Goal: Information Seeking & Learning: Learn about a topic

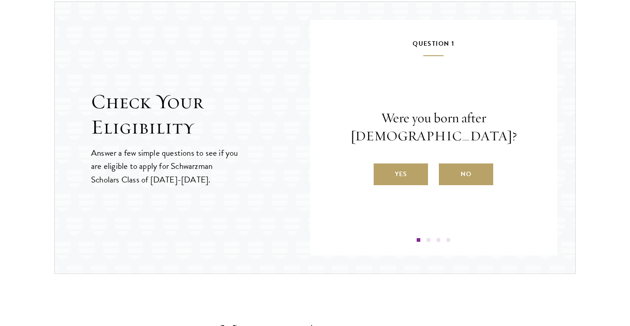
scroll to position [956, 0]
click at [414, 168] on label "Yes" at bounding box center [401, 174] width 54 height 22
click at [382, 168] on input "Yes" at bounding box center [378, 168] width 8 height 8
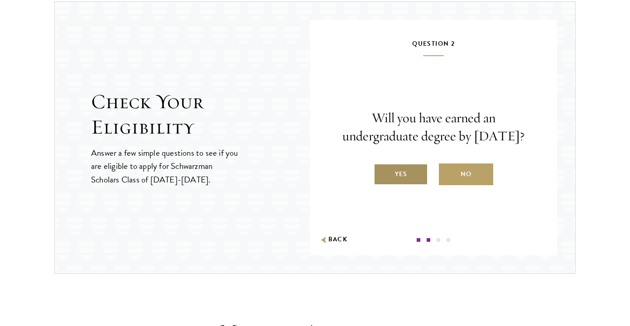
click at [410, 185] on label "Yes" at bounding box center [401, 174] width 54 height 22
click at [382, 173] on input "Yes" at bounding box center [378, 168] width 8 height 8
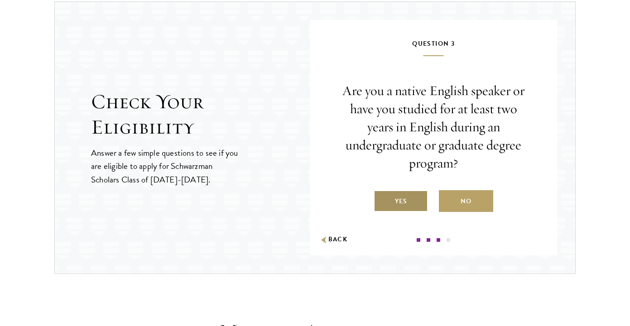
click at [405, 197] on label "Yes" at bounding box center [401, 201] width 54 height 22
click at [382, 197] on input "Yes" at bounding box center [378, 196] width 8 height 8
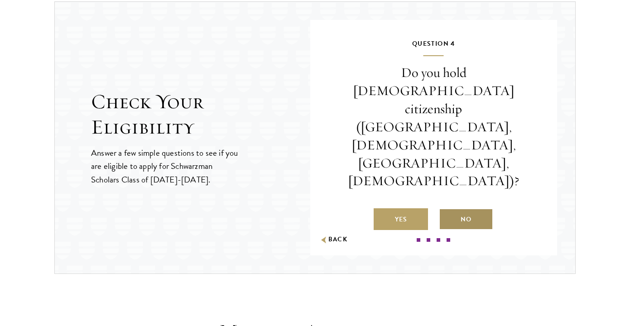
click at [469, 208] on label "No" at bounding box center [466, 219] width 54 height 22
click at [447, 210] on input "No" at bounding box center [443, 214] width 8 height 8
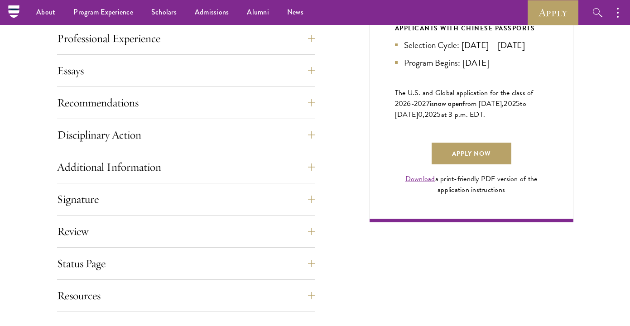
scroll to position [591, 0]
click at [478, 165] on link "Apply Now" at bounding box center [472, 154] width 80 height 22
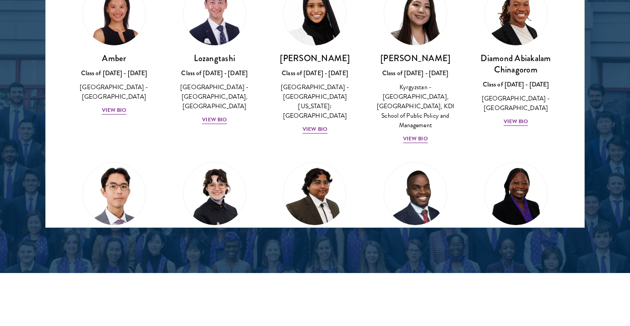
scroll to position [12, 0]
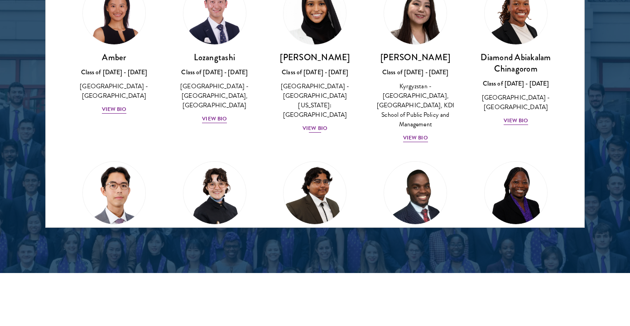
click at [315, 124] on div "View Bio" at bounding box center [315, 128] width 25 height 9
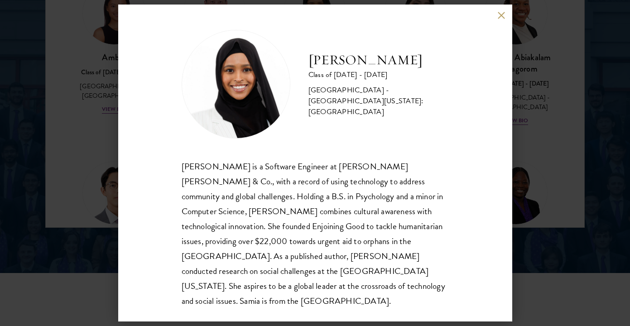
scroll to position [1, 0]
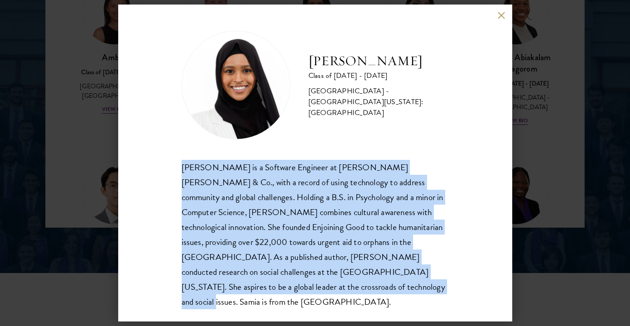
drag, startPoint x: 249, startPoint y: 287, endPoint x: 172, endPoint y: 151, distance: 155.8
click at [172, 151] on div "[PERSON_NAME] Class of [DATE] - [DATE] [GEOGRAPHIC_DATA] - [GEOGRAPHIC_DATA][US…" at bounding box center [315, 163] width 394 height 317
copy div "[PERSON_NAME] is a Software Engineer at [PERSON_NAME] [PERSON_NAME] & Co., with…"
click at [514, 83] on div "[PERSON_NAME] Class of [DATE] - [DATE] [GEOGRAPHIC_DATA] - [GEOGRAPHIC_DATA][US…" at bounding box center [315, 163] width 630 height 326
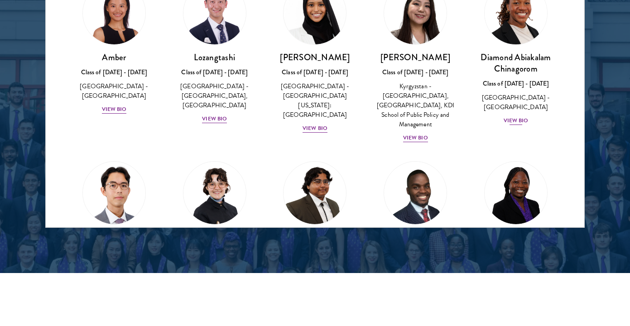
click at [508, 111] on div "Diamond Abiakalam [GEOGRAPHIC_DATA] Class of [DATE] - [DATE] [GEOGRAPHIC_DATA] …" at bounding box center [516, 89] width 82 height 74
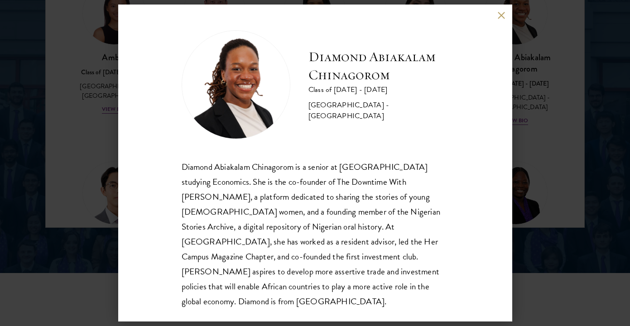
scroll to position [1, 0]
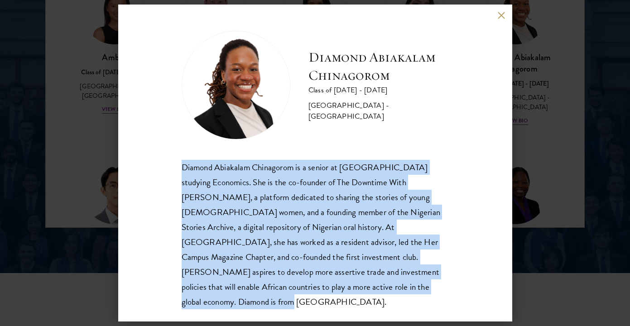
drag, startPoint x: 181, startPoint y: 168, endPoint x: 391, endPoint y: 290, distance: 242.9
click at [391, 290] on div "Diamond Abiakalam [GEOGRAPHIC_DATA] Class of [DATE] - [DATE] [GEOGRAPHIC_DATA] …" at bounding box center [315, 163] width 394 height 317
copy div "Diamond Abiakalam Chinagorom is a senior at [GEOGRAPHIC_DATA] studying Economic…"
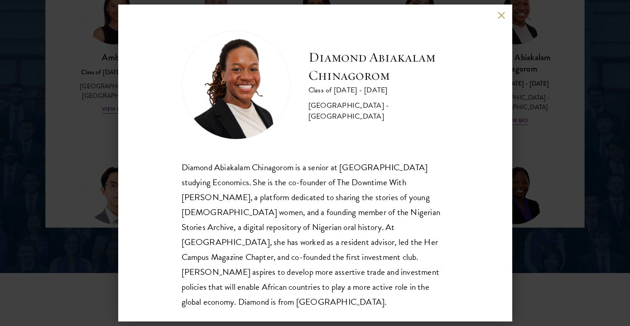
click at [496, 12] on div "Diamond Abiakalam [GEOGRAPHIC_DATA] Class of [DATE] - [DATE] [GEOGRAPHIC_DATA] …" at bounding box center [315, 163] width 394 height 317
click at [501, 18] on button at bounding box center [502, 15] width 8 height 8
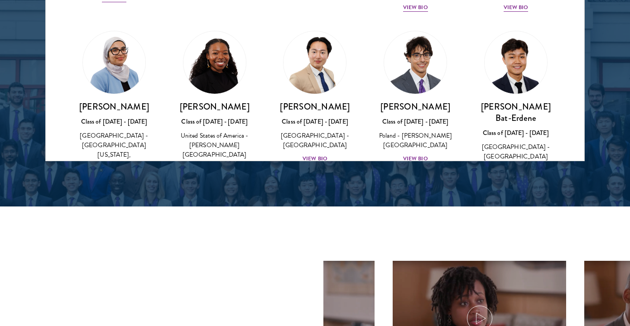
scroll to position [416, 0]
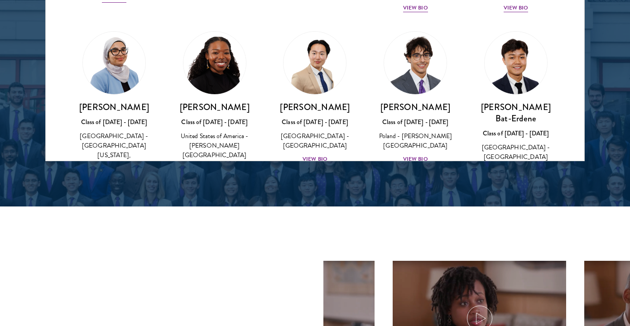
click at [228, 103] on div "Cowiya Arouna Class of [DATE] - [DATE] [GEOGRAPHIC_DATA] - [PERSON_NAME][GEOGRA…" at bounding box center [214, 137] width 82 height 72
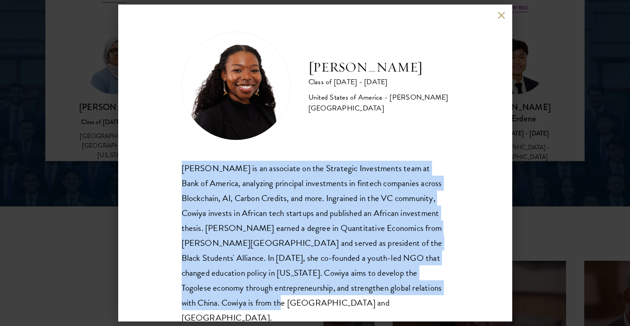
drag, startPoint x: 176, startPoint y: 170, endPoint x: 271, endPoint y: 301, distance: 162.0
click at [271, 301] on div "[PERSON_NAME] Class of [DATE] - [DATE] [GEOGRAPHIC_DATA] - [PERSON_NAME][GEOGRA…" at bounding box center [315, 163] width 394 height 317
copy div "[PERSON_NAME] is an associate on the Strategic Investments team at Bank of Amer…"
click at [538, 143] on div "[PERSON_NAME] Class of [DATE] - [DATE] [GEOGRAPHIC_DATA] - [PERSON_NAME][GEOGRA…" at bounding box center [315, 163] width 630 height 326
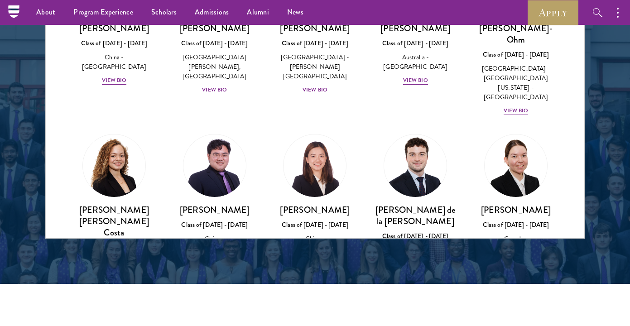
scroll to position [918, 0]
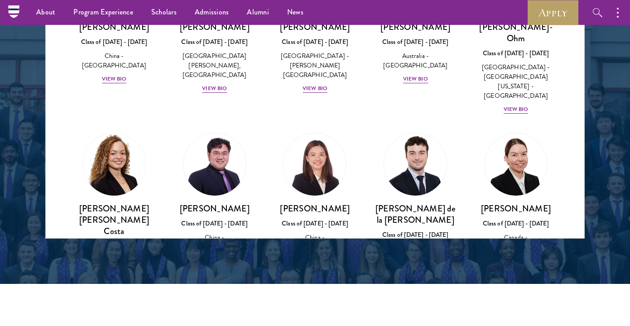
click at [137, 203] on h3 "[PERSON_NAME] [PERSON_NAME] Costa" at bounding box center [114, 220] width 82 height 34
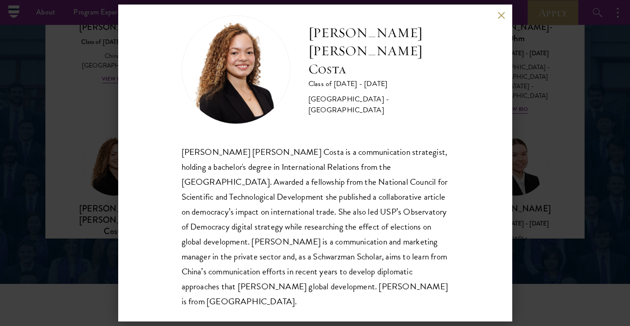
scroll to position [16, 0]
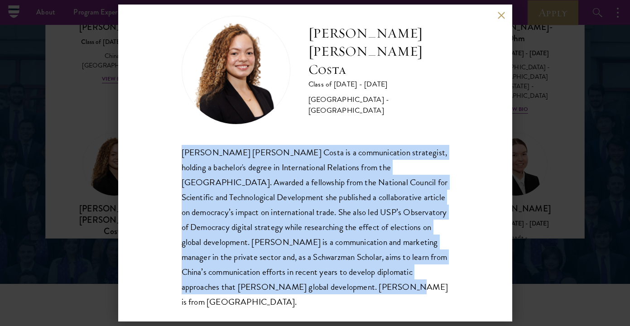
copy div "[PERSON_NAME] [PERSON_NAME] Costa is a communication strategist, holding a bach…"
drag, startPoint x: 353, startPoint y: 294, endPoint x: 178, endPoint y: 157, distance: 222.2
click at [178, 157] on div "[PERSON_NAME] [PERSON_NAME] Costa Class of [DATE] - [DATE] [GEOGRAPHIC_DATA] - …" at bounding box center [315, 163] width 394 height 317
click at [500, 17] on button at bounding box center [502, 15] width 8 height 8
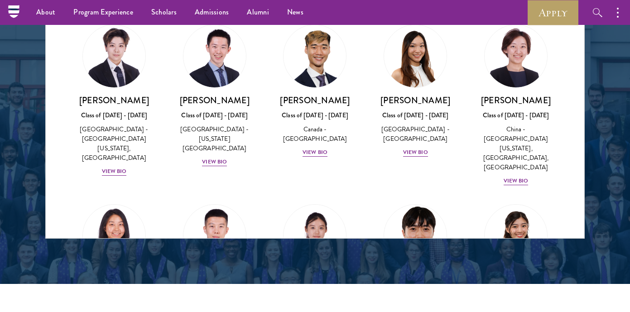
scroll to position [2421, 0]
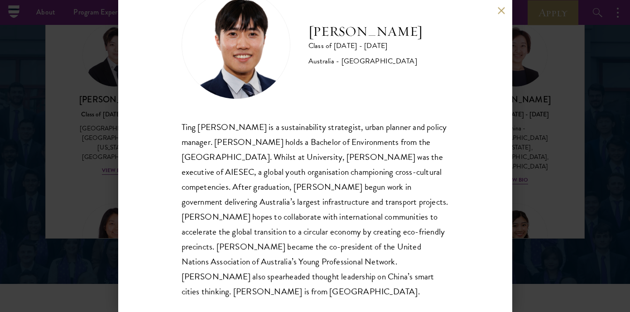
scroll to position [36, 0]
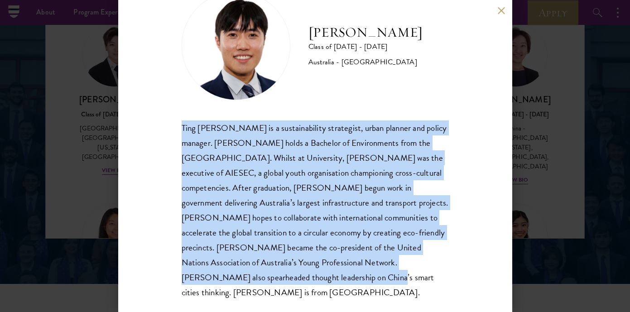
drag, startPoint x: 277, startPoint y: 285, endPoint x: 173, endPoint y: 132, distance: 184.5
click at [173, 132] on div "[PERSON_NAME] Class of [DATE] - [DATE] [GEOGRAPHIC_DATA] - [GEOGRAPHIC_DATA] Ti…" at bounding box center [315, 156] width 394 height 312
click at [63, 138] on div "[PERSON_NAME] Class of [DATE] - [DATE] [GEOGRAPHIC_DATA] - [GEOGRAPHIC_DATA] Ti…" at bounding box center [315, 156] width 630 height 312
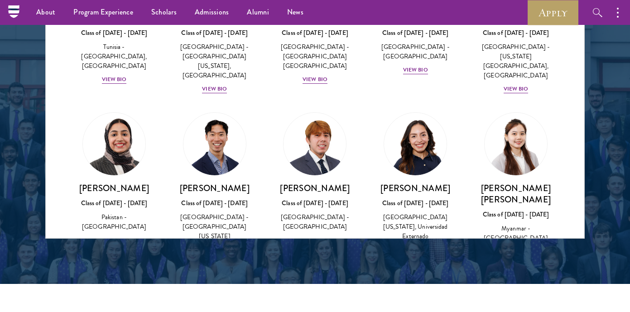
scroll to position [3023, 0]
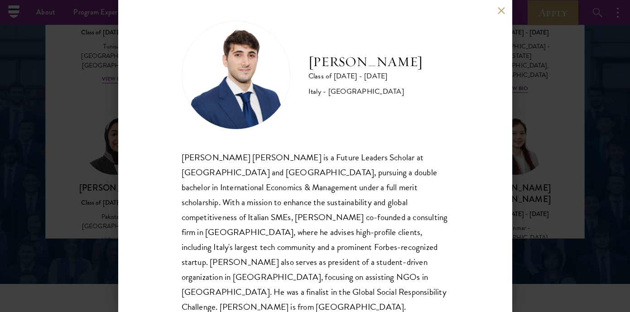
scroll to position [6, 0]
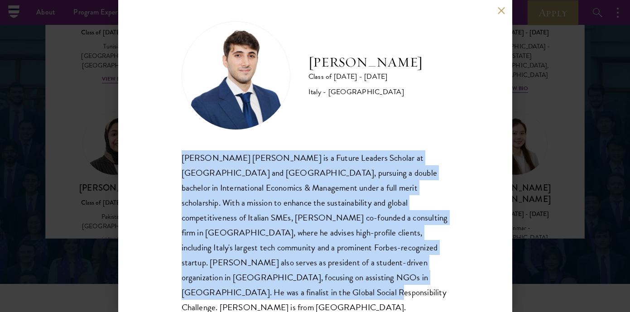
drag, startPoint x: 409, startPoint y: 282, endPoint x: 165, endPoint y: 130, distance: 287.6
click at [165, 130] on div "[PERSON_NAME] Class of [DATE] - [DATE] [GEOGRAPHIC_DATA] - [GEOGRAPHIC_DATA] [P…" at bounding box center [315, 156] width 394 height 312
click at [512, 78] on div "[PERSON_NAME] Class of [DATE] - [DATE] [GEOGRAPHIC_DATA] - [GEOGRAPHIC_DATA] [P…" at bounding box center [315, 156] width 630 height 312
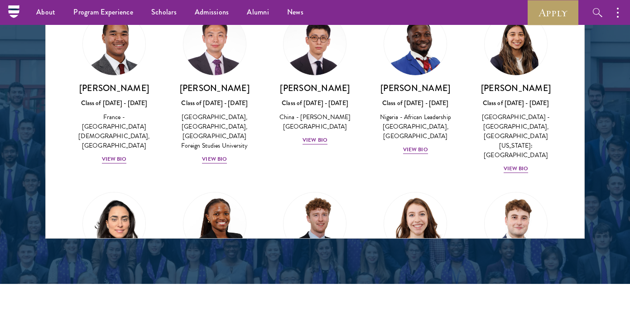
scroll to position [2758, 0]
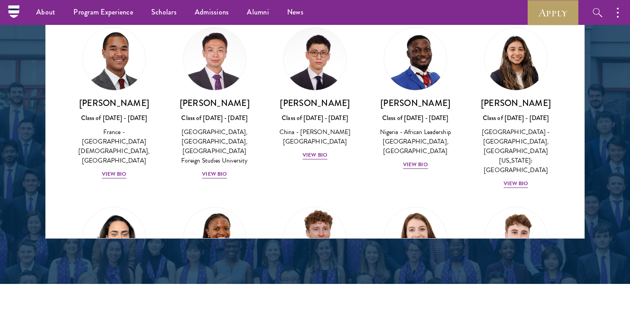
click at [319, 277] on div "[PERSON_NAME] Class of [DATE] - [DATE] [GEOGRAPHIC_DATA] - [GEOGRAPHIC_DATA] [G…" at bounding box center [315, 313] width 82 height 72
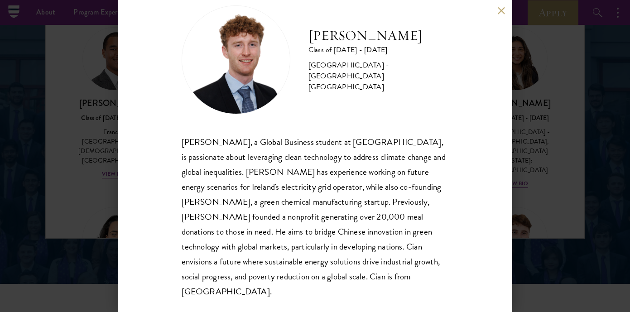
scroll to position [21, 0]
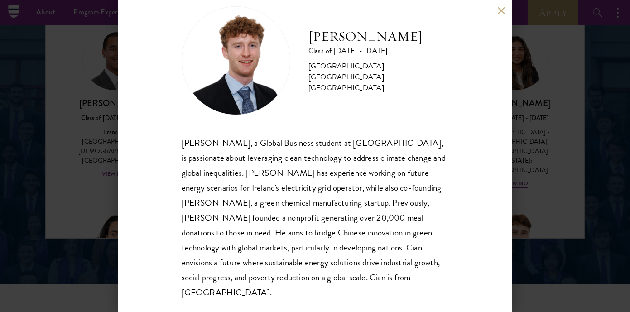
click at [531, 143] on div "[PERSON_NAME] Class of [DATE] - [DATE] [GEOGRAPHIC_DATA] - [GEOGRAPHIC_DATA] [G…" at bounding box center [315, 156] width 630 height 312
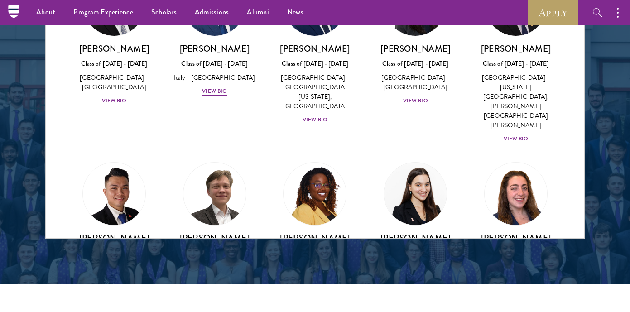
scroll to position [3327, 0]
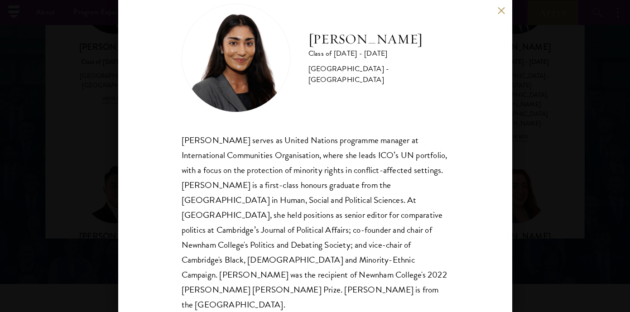
scroll to position [21, 0]
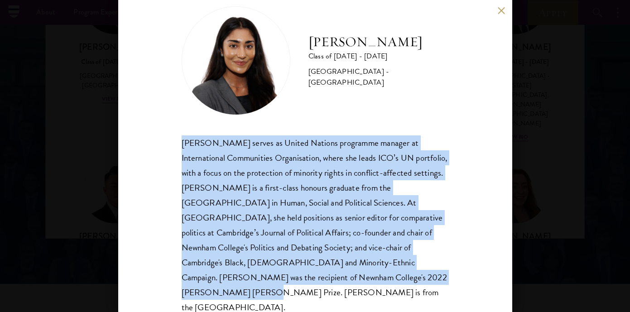
drag, startPoint x: 296, startPoint y: 274, endPoint x: 148, endPoint y: 144, distance: 197.1
click at [148, 144] on div "[PERSON_NAME] Class of [DATE] - [DATE] [GEOGRAPHIC_DATA] - [GEOGRAPHIC_DATA] [P…" at bounding box center [315, 156] width 394 height 312
copy div "[PERSON_NAME] serves as United Nations programme manager at International Commu…"
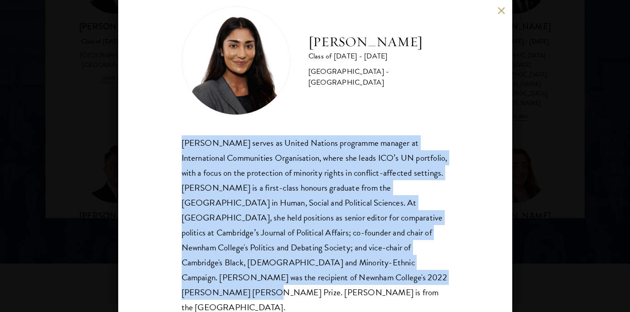
scroll to position [1249, 0]
click at [500, 9] on button at bounding box center [502, 11] width 8 height 8
